Goal: Find contact information: Find contact information

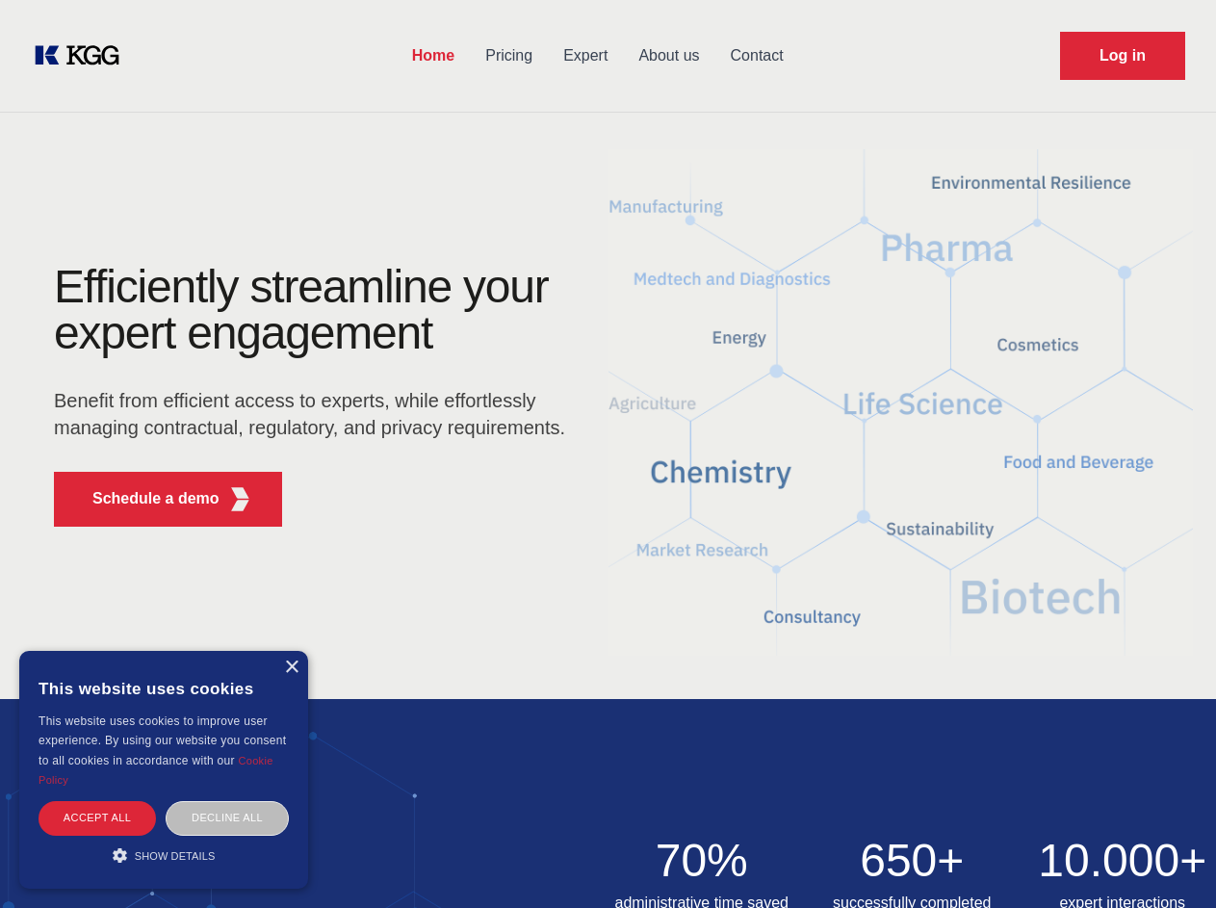
click at [608, 454] on div "Efficiently streamline your expert engagement Benefit from efficient access to …" at bounding box center [315, 403] width 585 height 278
click at [144, 499] on p "Schedule a demo" at bounding box center [155, 498] width 127 height 23
click at [291, 667] on div "× This website uses cookies This website uses cookies to improve user experienc…" at bounding box center [163, 770] width 289 height 238
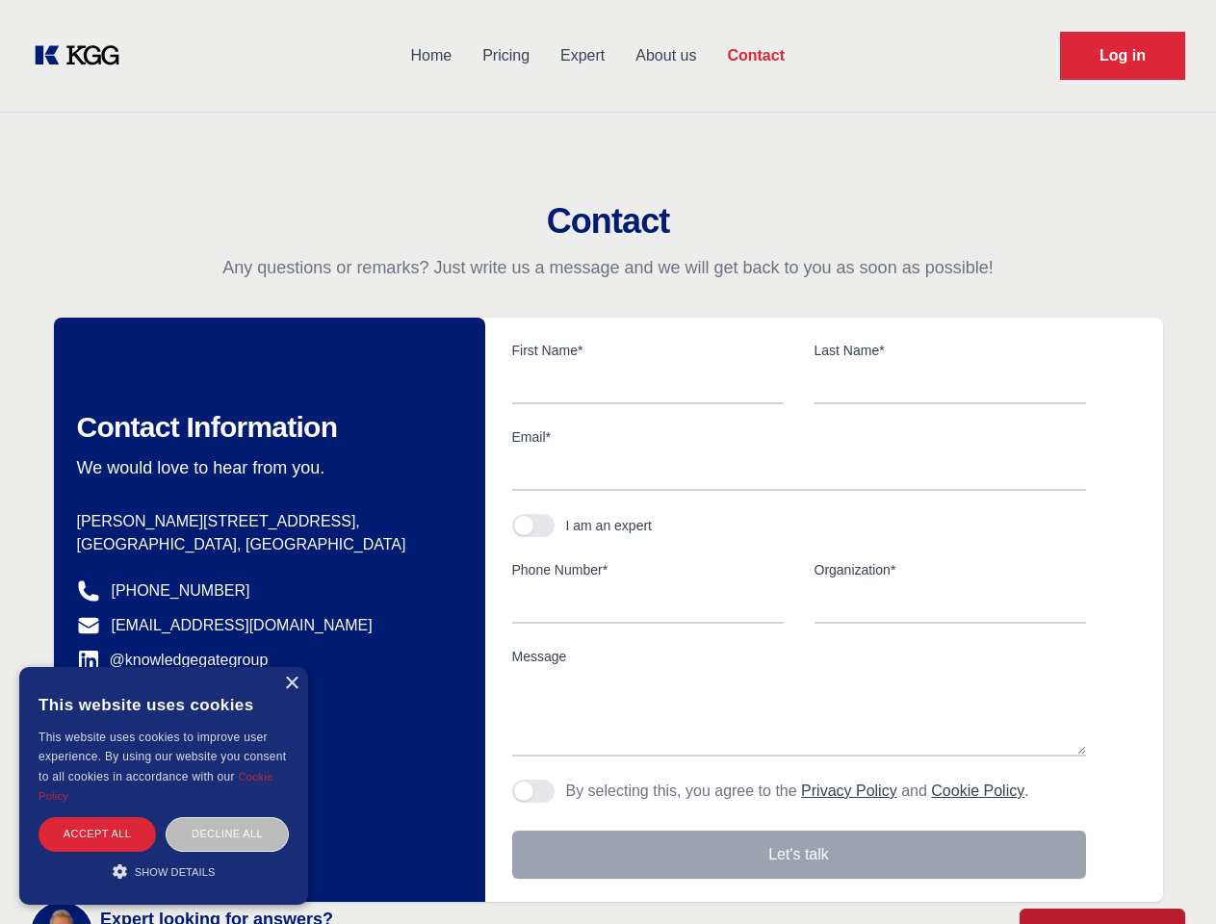
click at [97, 818] on div "Accept all" at bounding box center [97, 835] width 117 height 34
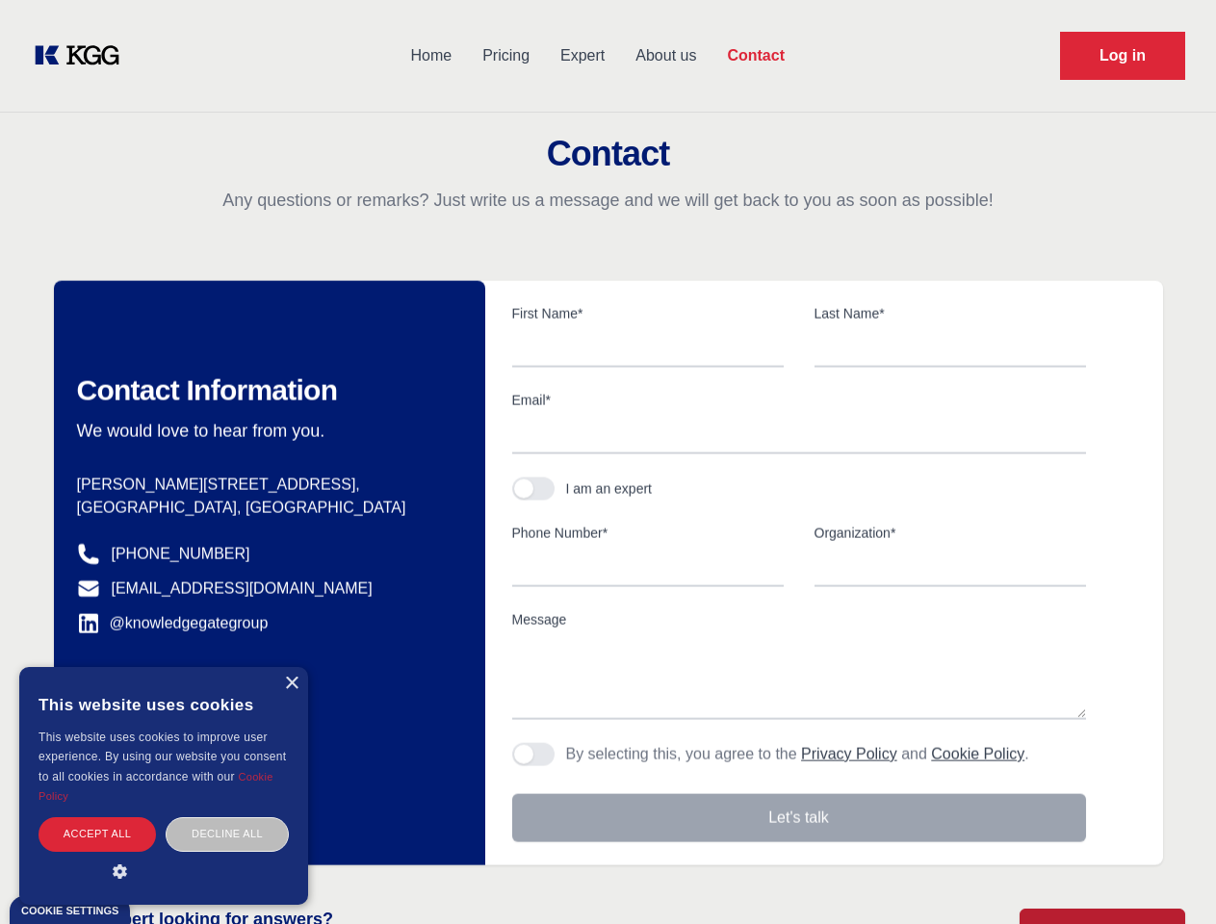
click at [227, 818] on div "Contact Information We would love to hear from you. Postal address [PERSON_NAME…" at bounding box center [269, 573] width 431 height 585
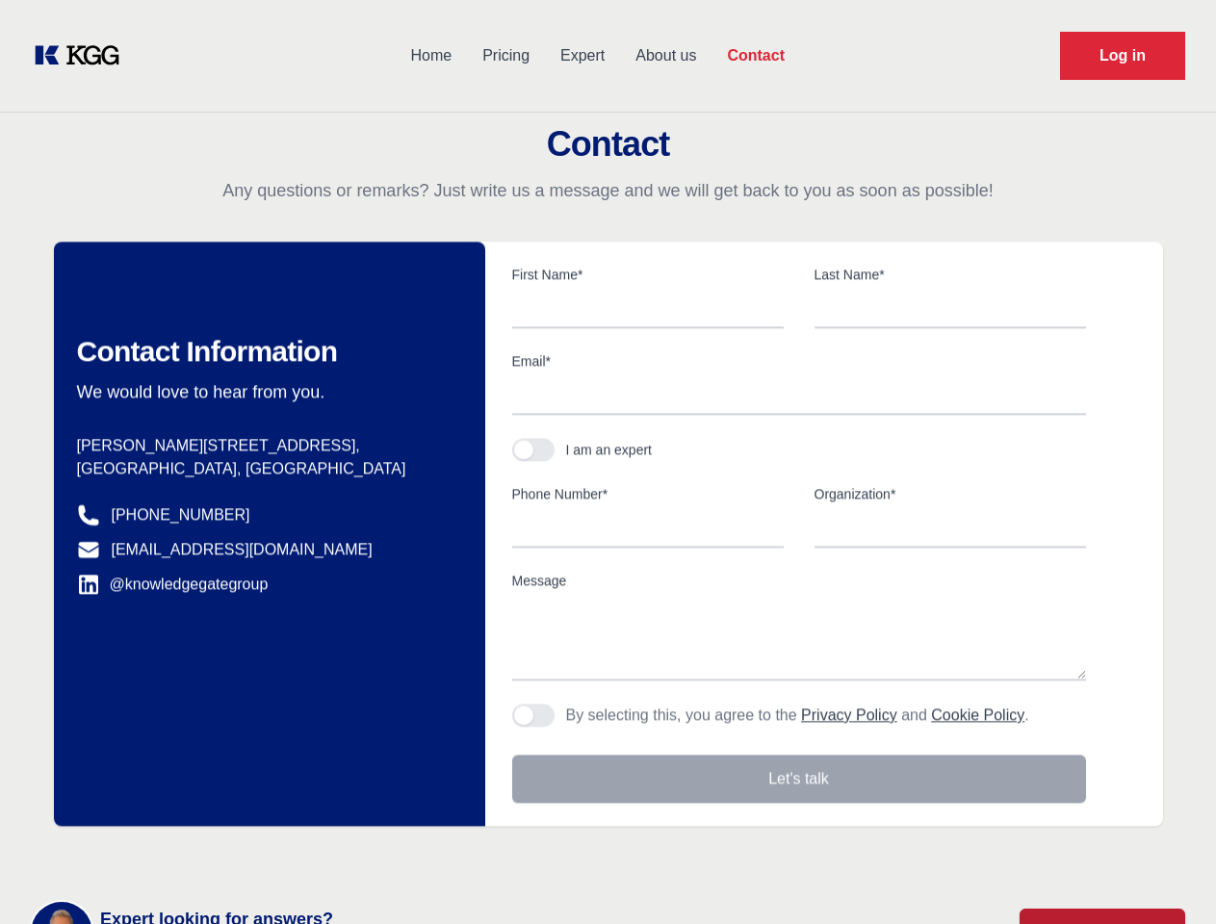
click at [164, 855] on main "Contact Any questions or remarks? Just write us a message and we will get back …" at bounding box center [608, 501] width 1216 height 1002
